Goal: Obtain resource: Download file/media

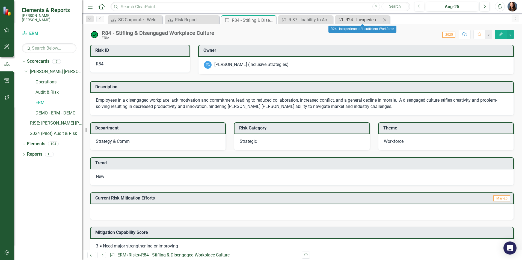
click at [368, 20] on div "R24 - Inexperienced/Insufficient Workforce" at bounding box center [363, 19] width 36 height 7
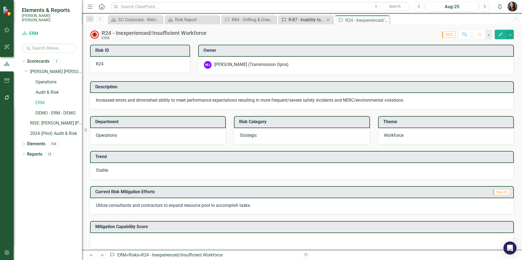
click at [304, 20] on div "R-87 - Inability to Acquire and Maintain Qualified and Experienced Staff" at bounding box center [306, 19] width 36 height 7
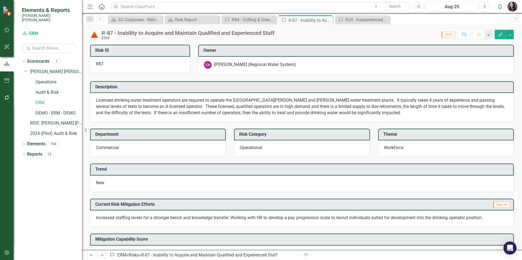
click at [490, 36] on button "button" at bounding box center [487, 35] width 7 height 10
click at [510, 35] on button "button" at bounding box center [509, 35] width 7 height 10
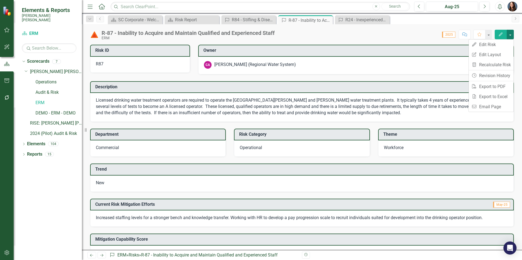
click at [510, 35] on button "button" at bounding box center [509, 35] width 7 height 10
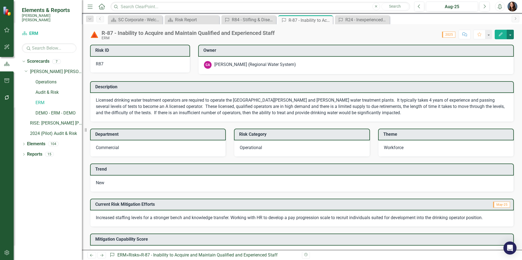
click at [510, 34] on button "button" at bounding box center [509, 35] width 7 height 10
click at [490, 86] on link "PDF Export to PDF" at bounding box center [490, 87] width 45 height 10
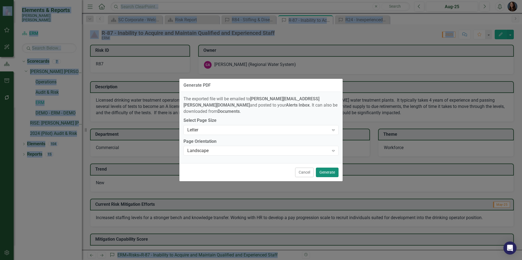
click at [325, 172] on button "Generate" at bounding box center [327, 173] width 23 height 10
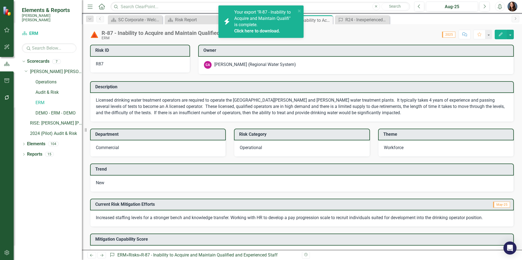
click at [258, 18] on span "Your export "R-87 - Inability to Acquire and Maintain Qualifi" is complete. Cli…" at bounding box center [264, 22] width 60 height 25
click at [252, 31] on link "Click here to download." at bounding box center [257, 30] width 46 height 5
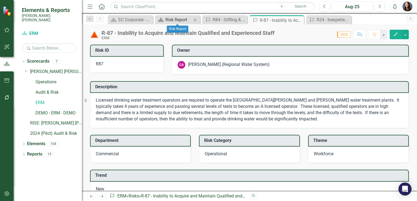
click at [163, 20] on icon at bounding box center [160, 20] width 5 height 4
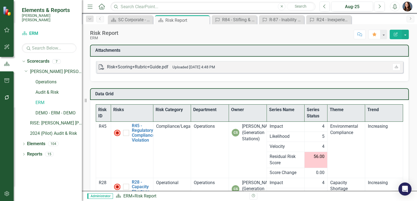
click at [104, 111] on th "Risk ID" at bounding box center [103, 113] width 15 height 17
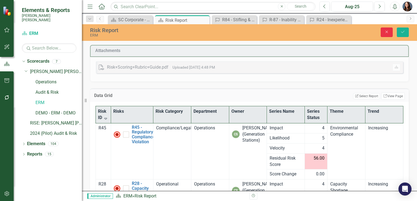
click at [385, 32] on icon "Close" at bounding box center [386, 32] width 5 height 4
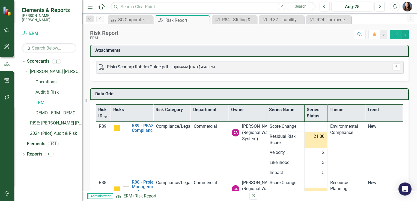
checkbox input "true"
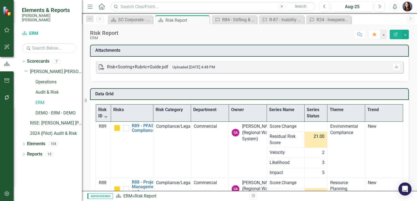
checkbox input "false"
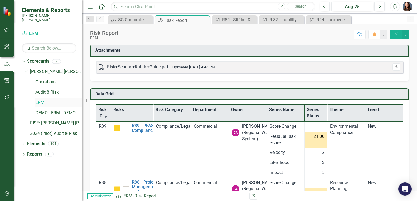
drag, startPoint x: 85, startPoint y: 101, endPoint x: 62, endPoint y: 98, distance: 23.5
click at [62, 99] on div "Elements & Reports [PERSON_NAME] [PERSON_NAME] Scorecard ERM Search Dropdown Sc…" at bounding box center [41, 100] width 82 height 201
drag, startPoint x: 86, startPoint y: 101, endPoint x: 43, endPoint y: 96, distance: 43.1
click at [44, 97] on div "Elements & Reports [PERSON_NAME] [PERSON_NAME] Scorecard ERM Search Dropdown Sc…" at bounding box center [41, 100] width 82 height 201
click at [7, 194] on icon "button" at bounding box center [7, 194] width 6 height 4
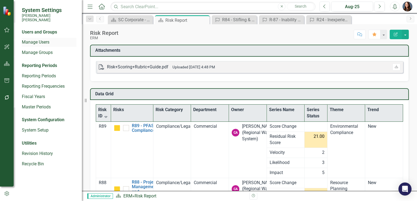
click at [29, 39] on link "Manage Users" at bounding box center [49, 42] width 55 height 6
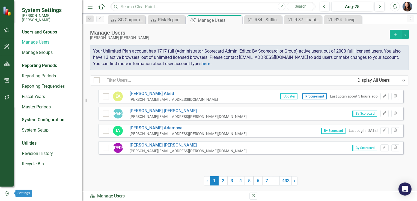
click at [9, 193] on icon "button" at bounding box center [7, 194] width 4 height 5
click at [8, 195] on icon "button" at bounding box center [7, 194] width 6 height 5
click at [7, 65] on icon "button" at bounding box center [7, 64] width 6 height 4
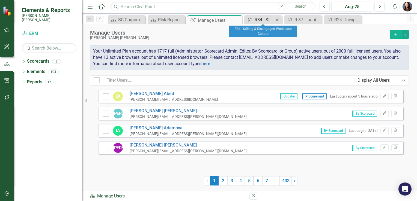
click at [260, 19] on div "R84 - Stifling & Disengaged Workplace Culture" at bounding box center [264, 19] width 19 height 7
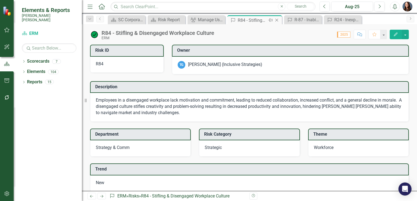
click at [277, 19] on icon "Close" at bounding box center [276, 20] width 5 height 4
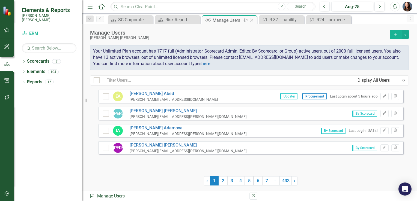
click at [253, 19] on icon "Close" at bounding box center [251, 20] width 5 height 4
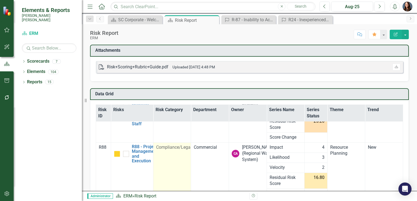
scroll to position [88, 0]
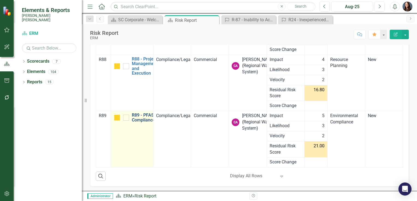
click at [147, 116] on link "R89 - PFAS Compliance" at bounding box center [143, 118] width 23 height 10
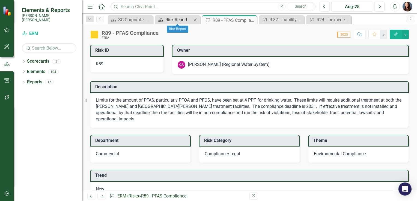
click at [173, 23] on div "Risk Report" at bounding box center [178, 19] width 26 height 7
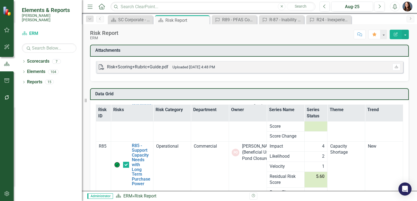
scroll to position [4860, 0]
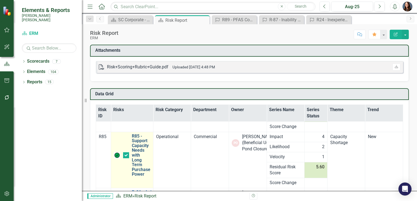
click at [135, 145] on link "R85 - Support Capacity Needs with Long Term Purchase Power" at bounding box center [141, 155] width 19 height 43
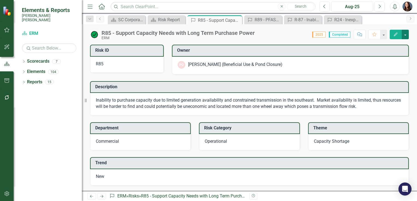
click at [406, 35] on button "button" at bounding box center [405, 35] width 7 height 10
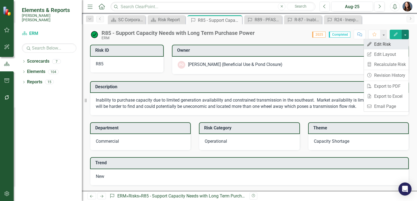
click at [384, 44] on link "Edit Edit Risk" at bounding box center [386, 44] width 45 height 10
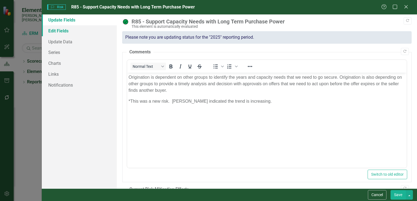
click at [60, 33] on link "Edit Fields" at bounding box center [79, 30] width 75 height 11
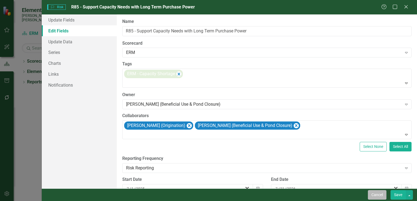
click at [376, 198] on button "Cancel" at bounding box center [377, 195] width 19 height 10
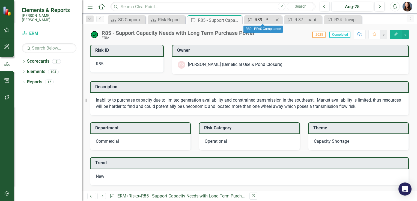
click at [264, 20] on div "R89 - PFAS Compliance" at bounding box center [264, 19] width 19 height 7
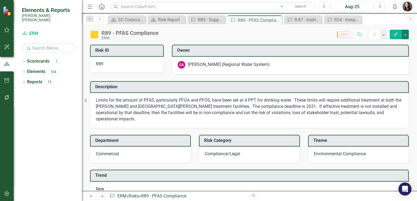
click at [405, 34] on button "button" at bounding box center [405, 35] width 7 height 10
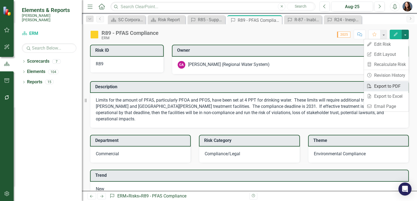
click at [387, 88] on link "PDF Export to PDF" at bounding box center [386, 86] width 45 height 10
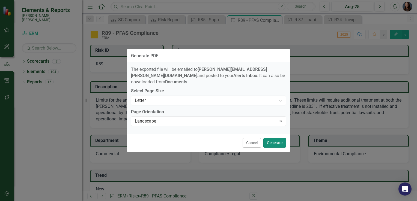
click at [271, 141] on button "Generate" at bounding box center [274, 143] width 23 height 10
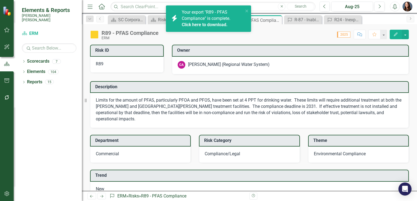
click at [201, 23] on link "Click here to download." at bounding box center [205, 24] width 46 height 5
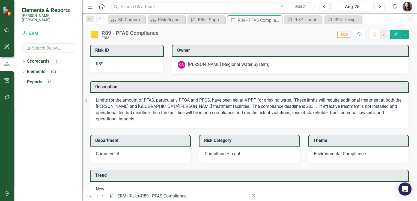
click at [53, 122] on div "Dropdown Scorecards 7 Dropdown Santee [PERSON_NAME] CORPORATE Balanced Scorecar…" at bounding box center [48, 129] width 68 height 144
click at [23, 81] on icon "Dropdown" at bounding box center [24, 82] width 4 height 3
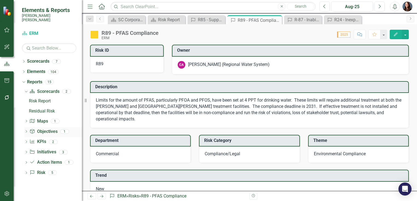
click at [27, 131] on icon "Dropdown" at bounding box center [26, 132] width 4 height 3
click at [40, 130] on div "Averages by Theme" at bounding box center [55, 132] width 53 height 5
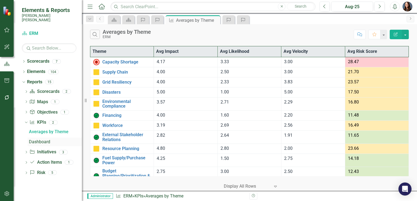
click at [42, 140] on div "Dashboard" at bounding box center [55, 142] width 53 height 5
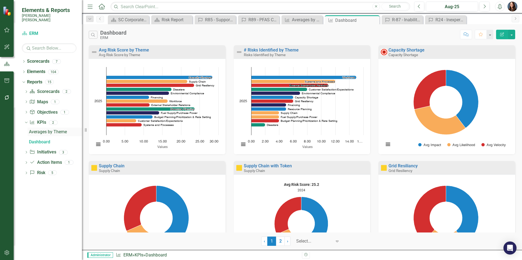
click at [39, 130] on div "Averages by Theme" at bounding box center [55, 132] width 53 height 5
